Goal: Check status: Check status

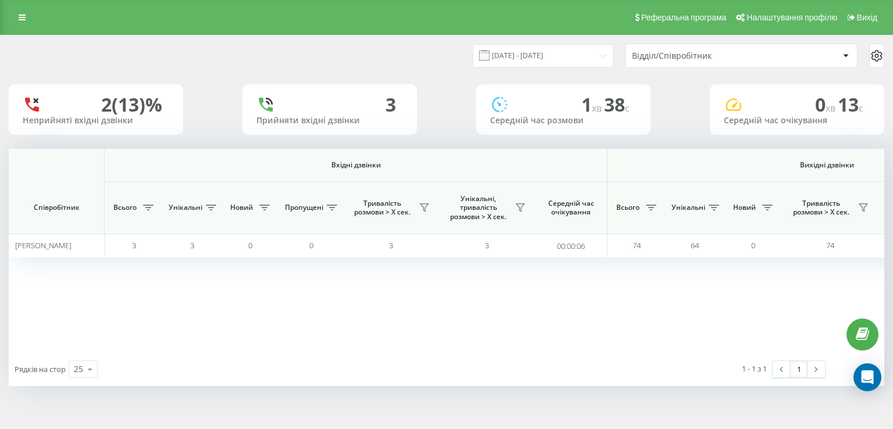
scroll to position [0, 747]
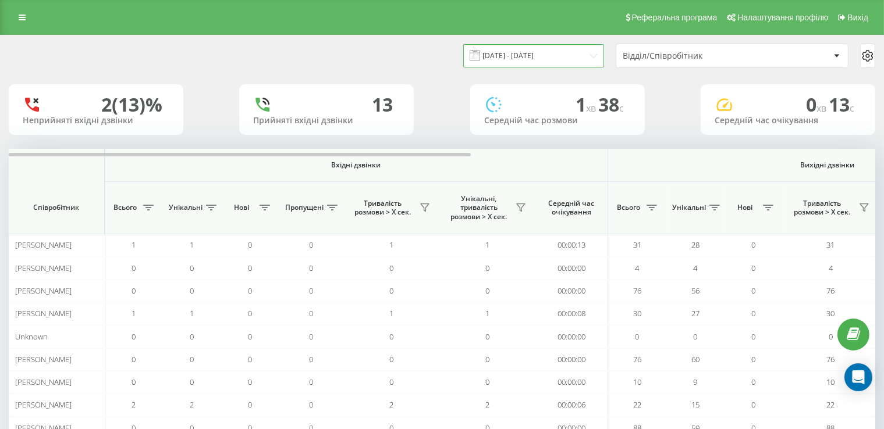
click at [551, 56] on input "[DATE] - [DATE]" at bounding box center [533, 55] width 141 height 23
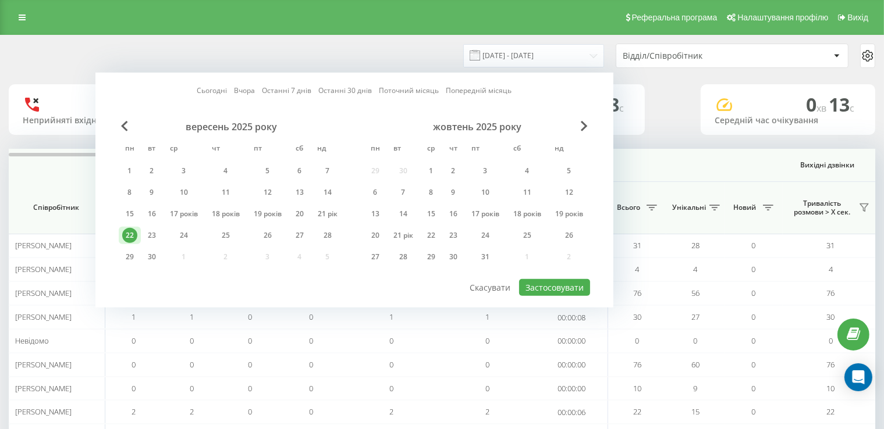
drag, startPoint x: 144, startPoint y: 227, endPoint x: 179, endPoint y: 244, distance: 38.8
click at [144, 228] on div "23" at bounding box center [151, 235] width 15 height 15
click at [550, 283] on font "Застосовувати" at bounding box center [554, 287] width 58 height 11
type input "23.09.2025 - 23.09.2025"
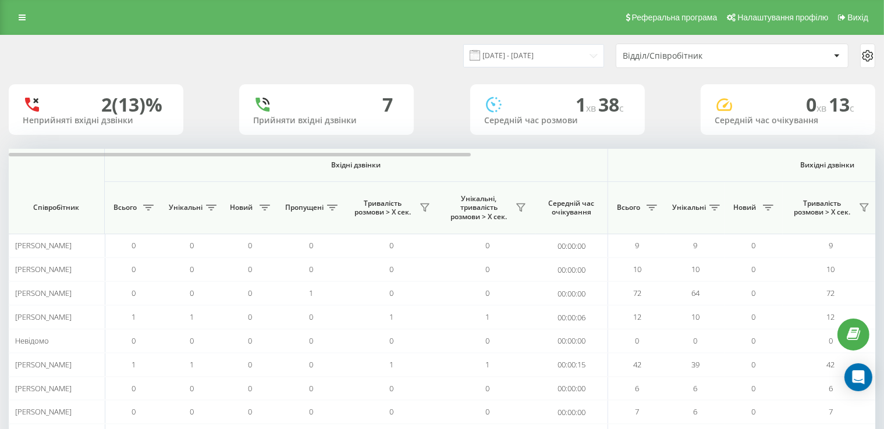
click at [683, 61] on div "Відділ/Співробітник" at bounding box center [732, 55] width 232 height 23
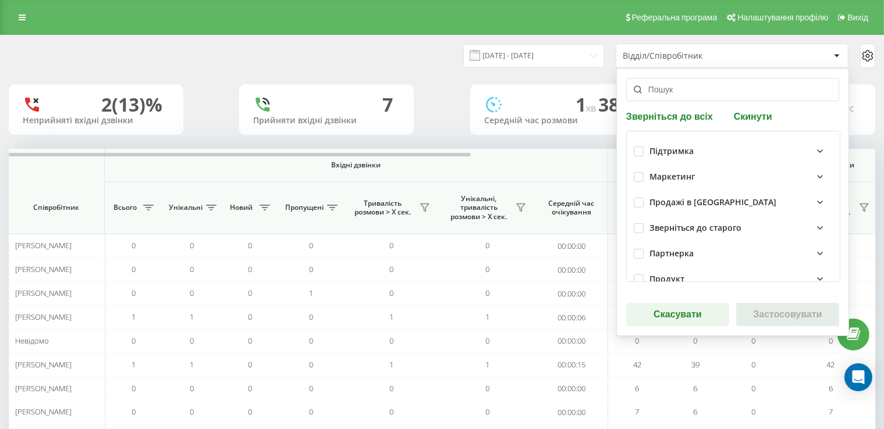
click at [672, 93] on input "text" at bounding box center [732, 89] width 213 height 23
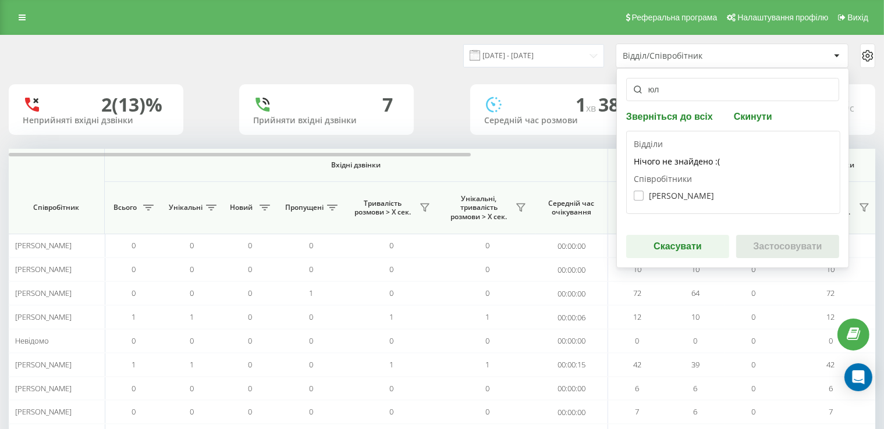
type input "юл"
click at [684, 195] on font "[PERSON_NAME]" at bounding box center [681, 195] width 65 height 11
checkbox input "true"
click at [815, 243] on font "Застосовувати" at bounding box center [787, 246] width 69 height 10
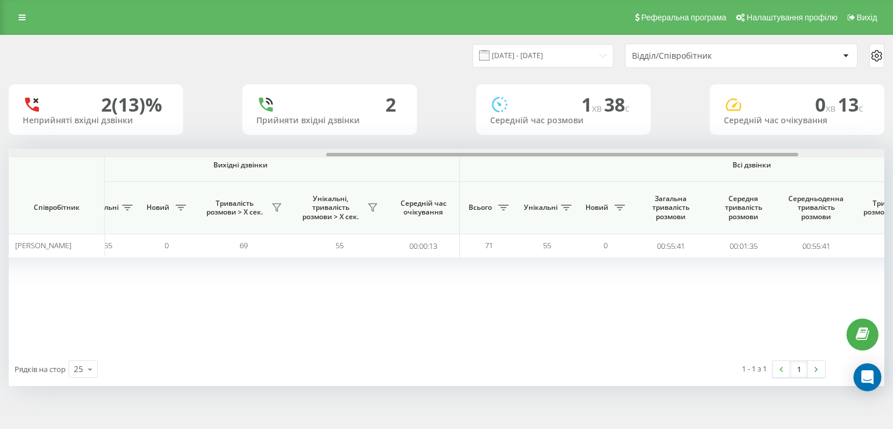
scroll to position [0, 590]
drag, startPoint x: 388, startPoint y: 152, endPoint x: 643, endPoint y: 156, distance: 255.4
click at [643, 156] on div at bounding box center [447, 153] width 876 height 9
